Goal: Task Accomplishment & Management: Use online tool/utility

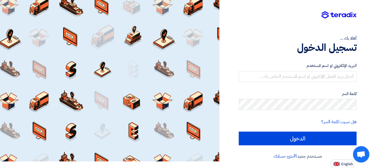
scroll to position [6, 0]
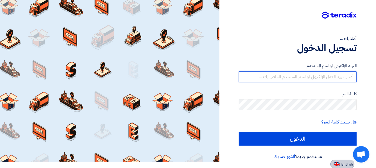
type input "[EMAIL_ADDRESS][DOMAIN_NAME]"
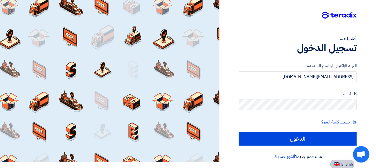
click at [344, 165] on span "English" at bounding box center [347, 165] width 11 height 4
type input "Sign in"
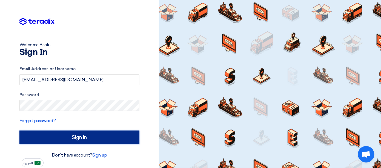
click at [100, 141] on input "Sign in" at bounding box center [79, 138] width 120 height 14
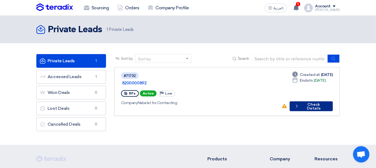
click at [305, 101] on button "Check details Check Details" at bounding box center [311, 106] width 43 height 10
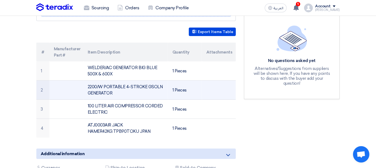
scroll to position [140, 0]
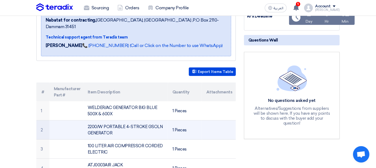
click at [190, 83] on th "Quantity" at bounding box center [185, 92] width 34 height 19
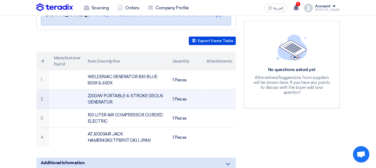
scroll to position [116, 0]
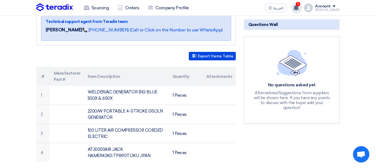
click at [299, 8] on use at bounding box center [296, 8] width 5 height 6
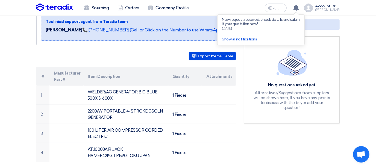
click at [258, 146] on div "RFx Timeline RFx Deadline Time Remaining 2 Day : 8 Hr : 32 Min Questions Wall N…" at bounding box center [292, 101] width 104 height 269
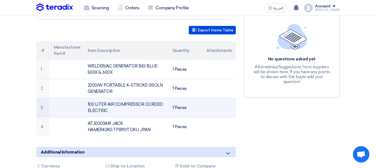
scroll to position [137, 0]
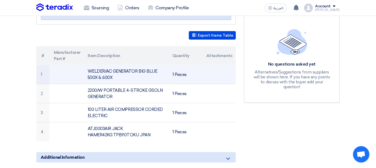
click at [118, 65] on td "WELDER/AC GENERATOR BIG BLUE 500X & 600X" at bounding box center [125, 74] width 85 height 19
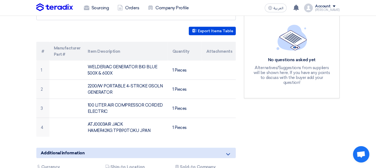
scroll to position [141, 0]
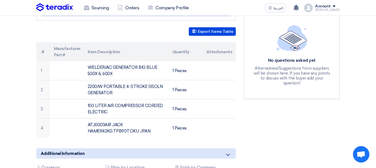
click at [141, 100] on td "100 LITER AIR COMPRESSOR CORDED ELECTRIC" at bounding box center [125, 109] width 85 height 19
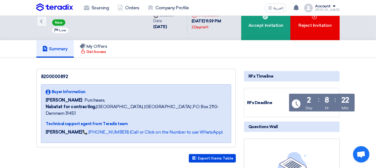
scroll to position [0, 0]
